Goal: Information Seeking & Learning: Check status

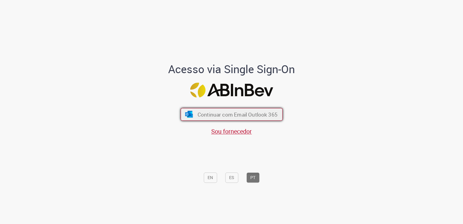
click at [245, 119] on button "Continuar com Email Outlook 365" at bounding box center [232, 114] width 102 height 13
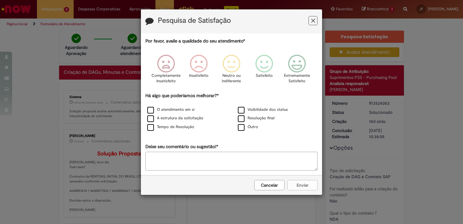
click at [315, 18] on icon "Feedback" at bounding box center [313, 21] width 4 height 6
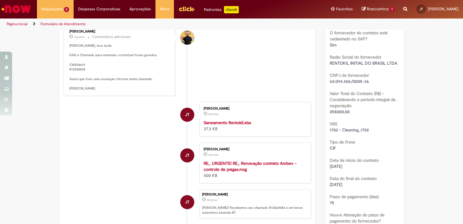
scroll to position [212, 0]
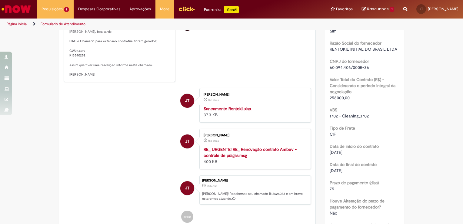
click at [226, 158] on strong "RE_ URGENTE! RE_ Renovação contrato Ambev - controle de pragas.msg" at bounding box center [250, 152] width 93 height 12
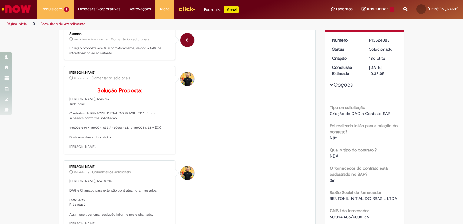
scroll to position [61, 0]
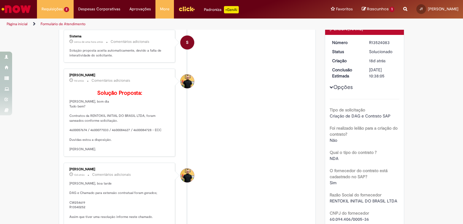
click at [262, 119] on li "[PERSON_NAME] 11d atrás 11 dias atrás Comentários adicionais Solução Proposta: …" at bounding box center [187, 113] width 247 height 88
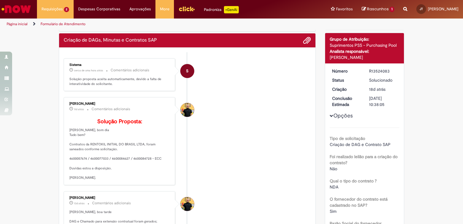
scroll to position [0, 0]
